Goal: Information Seeking & Learning: Learn about a topic

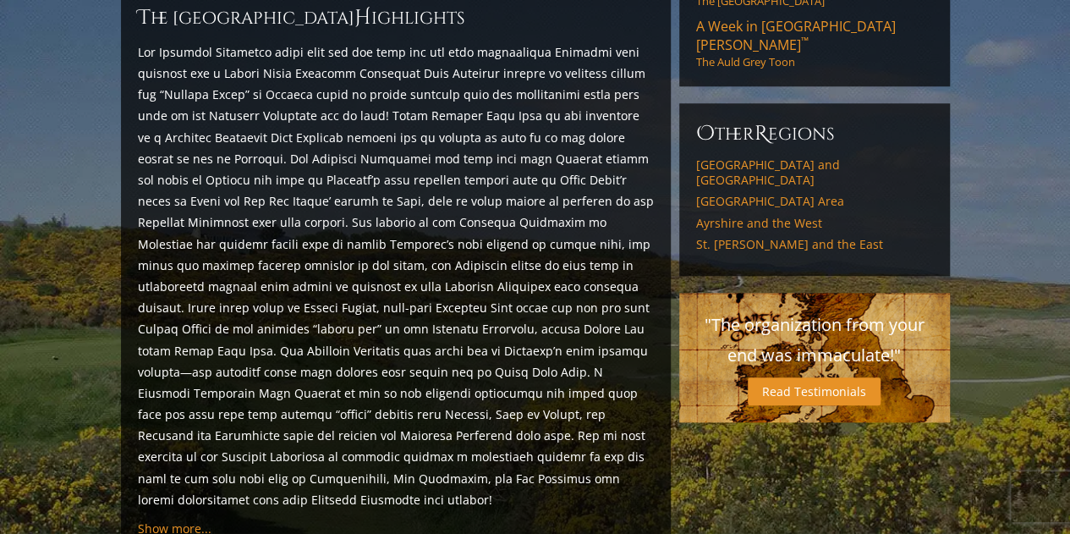
scroll to position [846, 0]
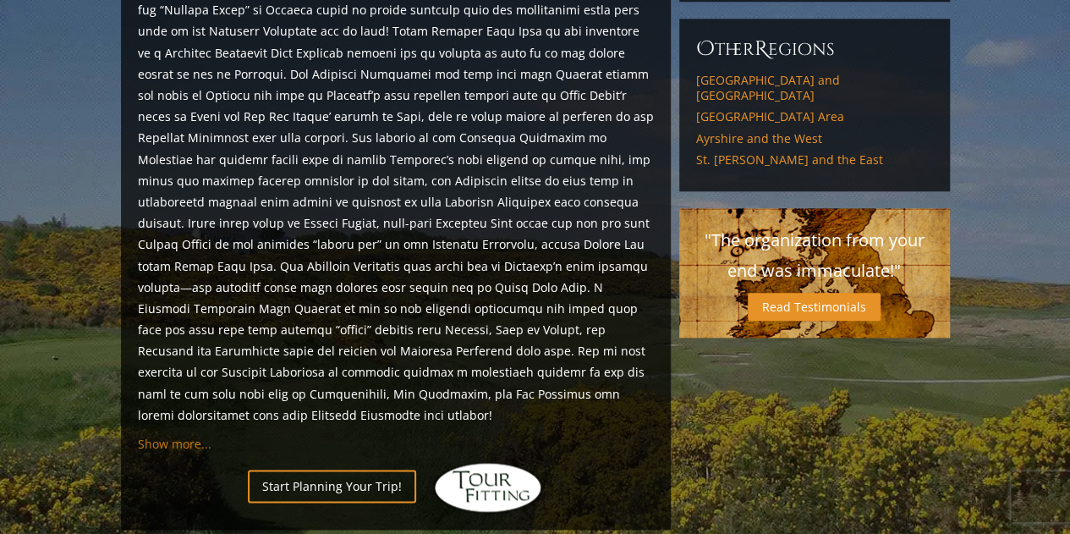
click at [173, 436] on span "Show more..." at bounding box center [175, 444] width 74 height 16
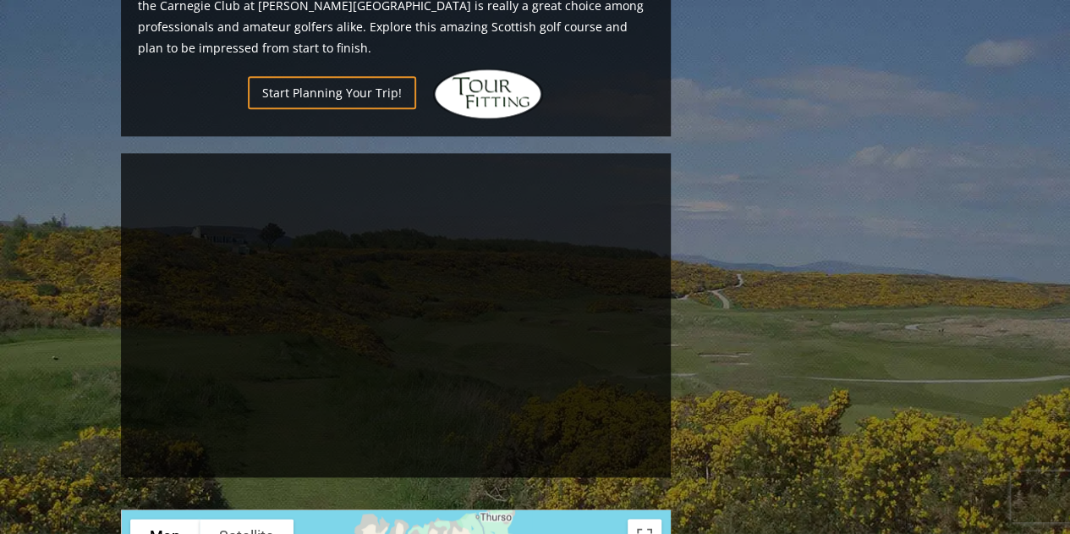
scroll to position [4061, 0]
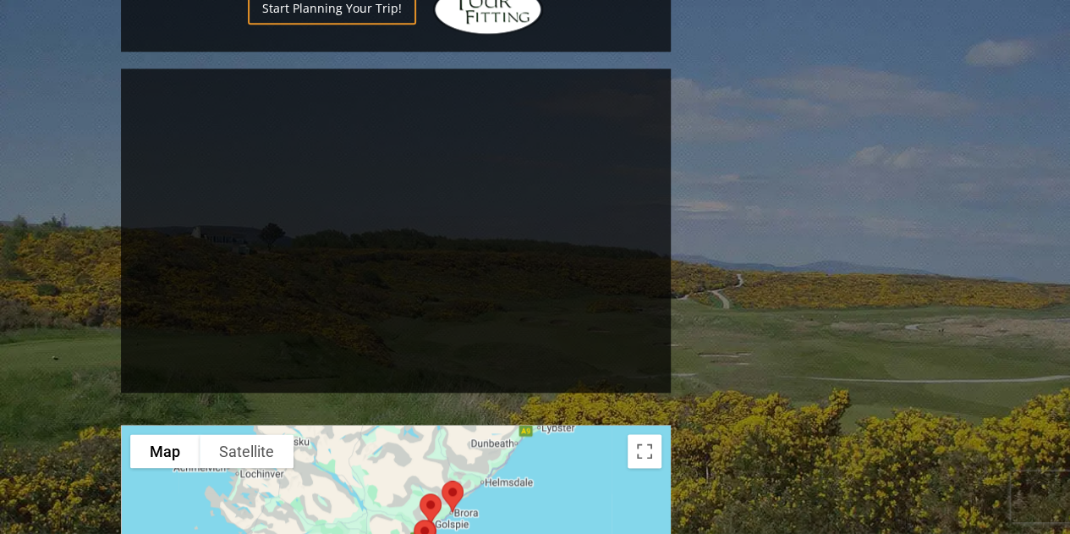
drag, startPoint x: 555, startPoint y: 327, endPoint x: 497, endPoint y: 408, distance: 98.8
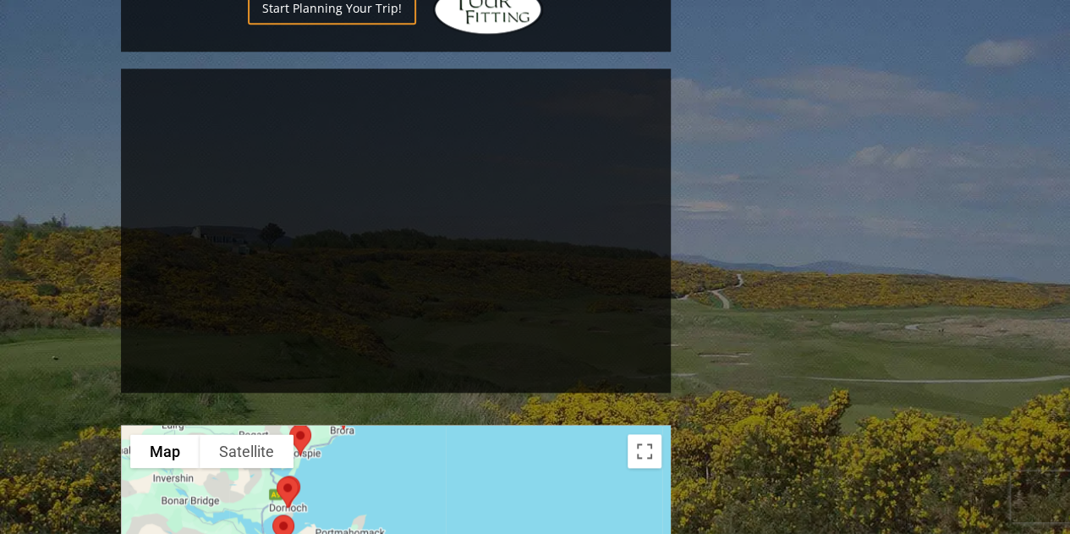
drag, startPoint x: 481, startPoint y: 362, endPoint x: 310, endPoint y: 361, distance: 171.7
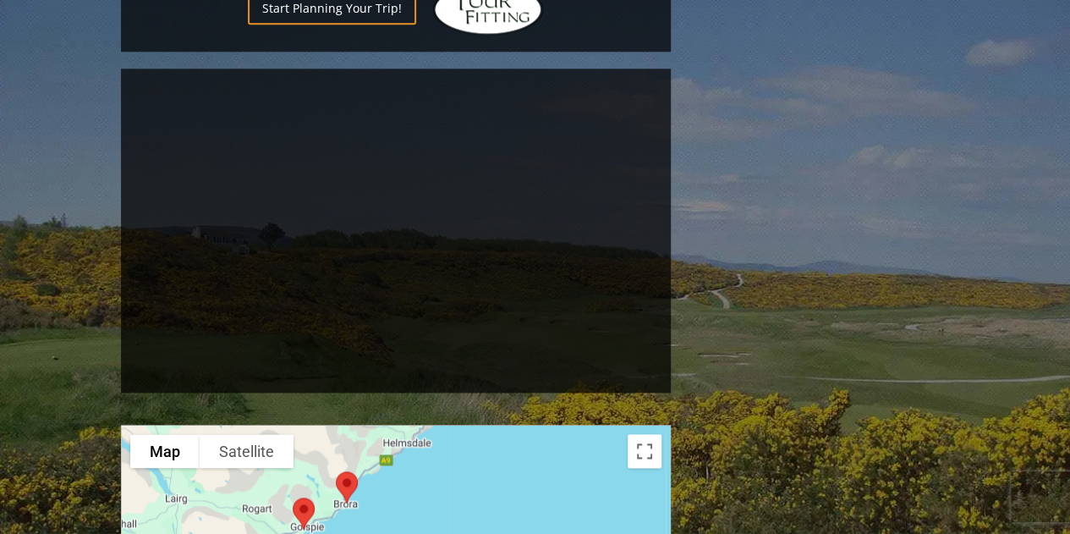
drag, startPoint x: 349, startPoint y: 290, endPoint x: 353, endPoint y: 369, distance: 78.8
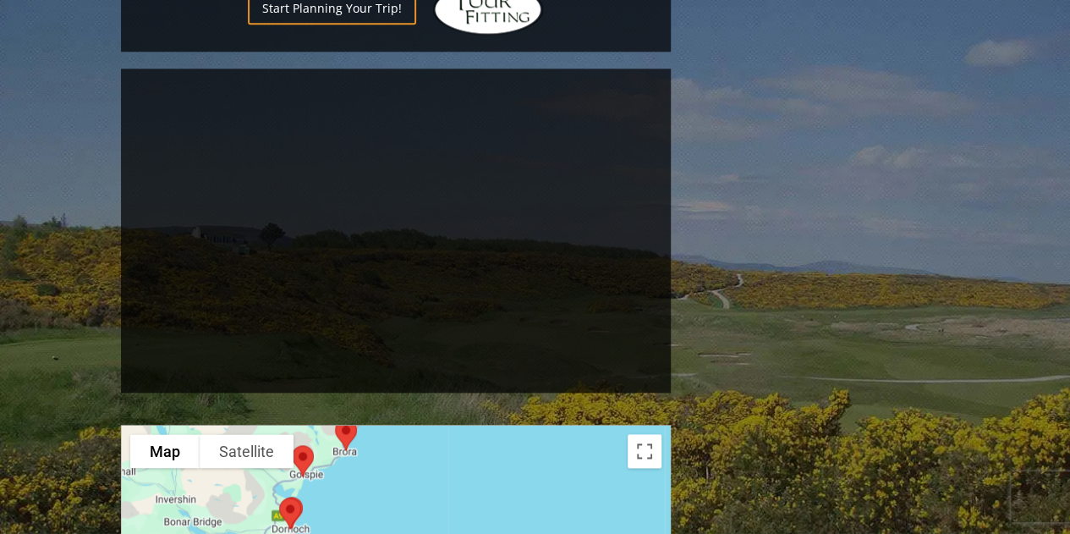
drag, startPoint x: 406, startPoint y: 294, endPoint x: 404, endPoint y: 245, distance: 49.1
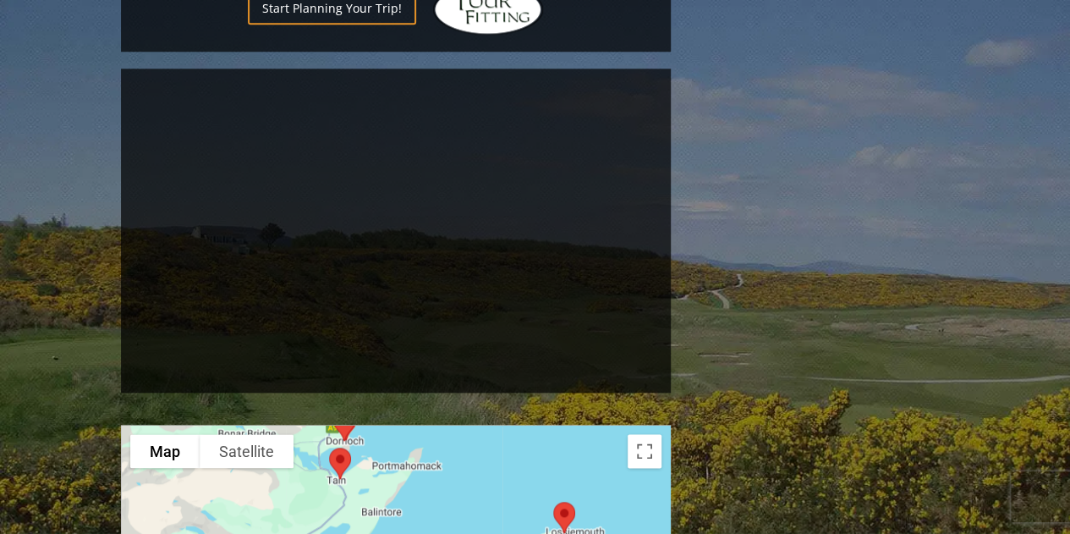
drag, startPoint x: 401, startPoint y: 331, endPoint x: 458, endPoint y: 239, distance: 107.5
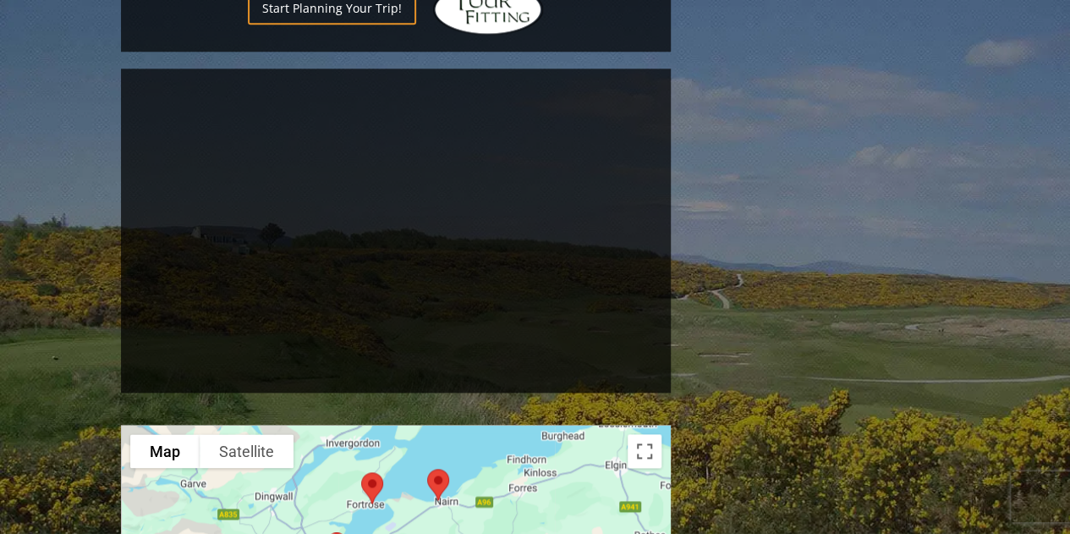
drag, startPoint x: 394, startPoint y: 327, endPoint x: 453, endPoint y: 214, distance: 127.5
click at [453, 462] on img at bounding box center [438, 484] width 36 height 45
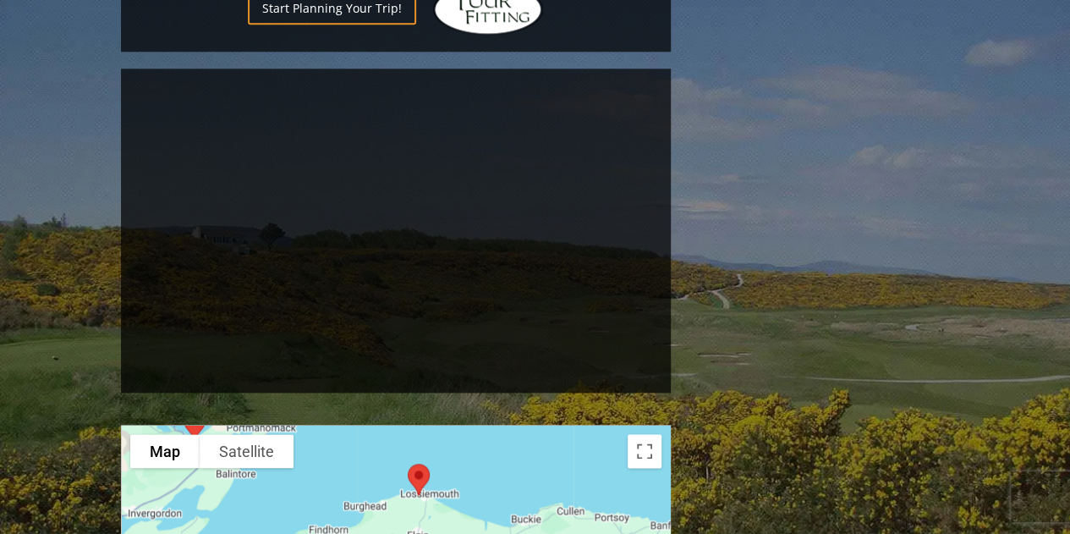
drag, startPoint x: 494, startPoint y: 365, endPoint x: 295, endPoint y: 431, distance: 209.8
